Goal: Transaction & Acquisition: Book appointment/travel/reservation

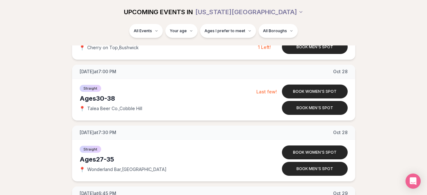
scroll to position [2081, 0]
